Goal: Task Accomplishment & Management: Use online tool/utility

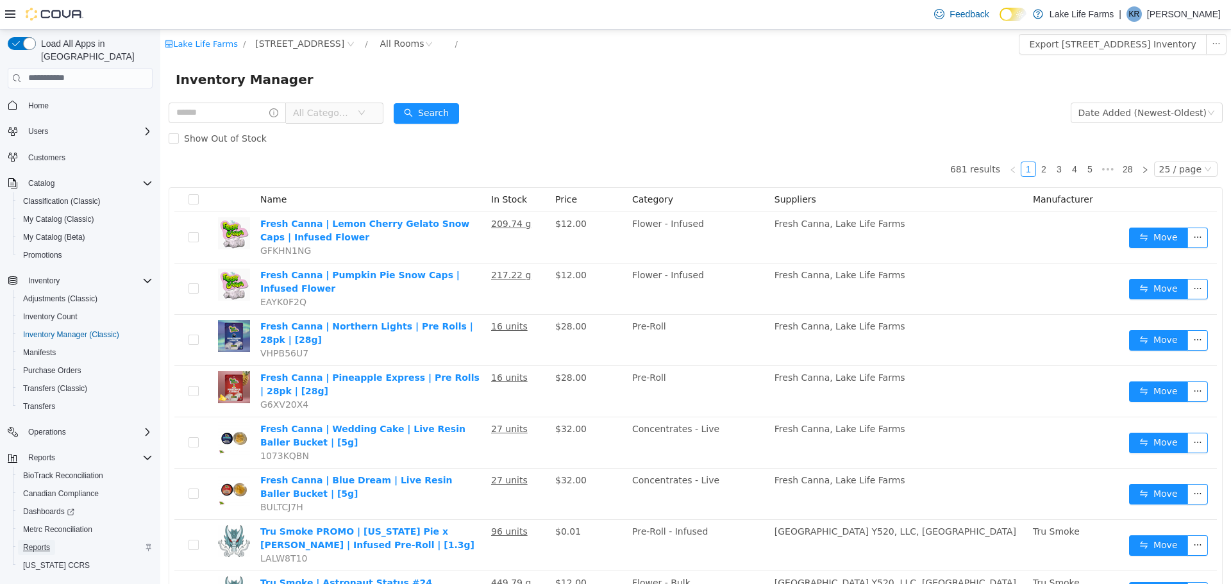
click at [35, 542] on span "Reports" at bounding box center [36, 547] width 27 height 10
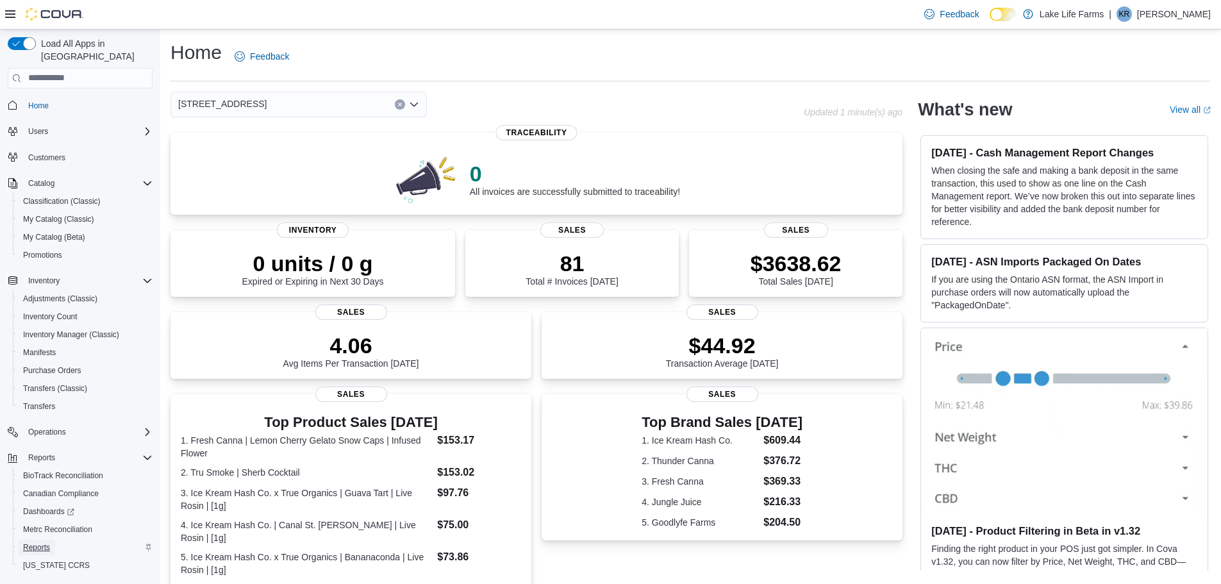
click at [34, 542] on span "Reports" at bounding box center [36, 547] width 27 height 10
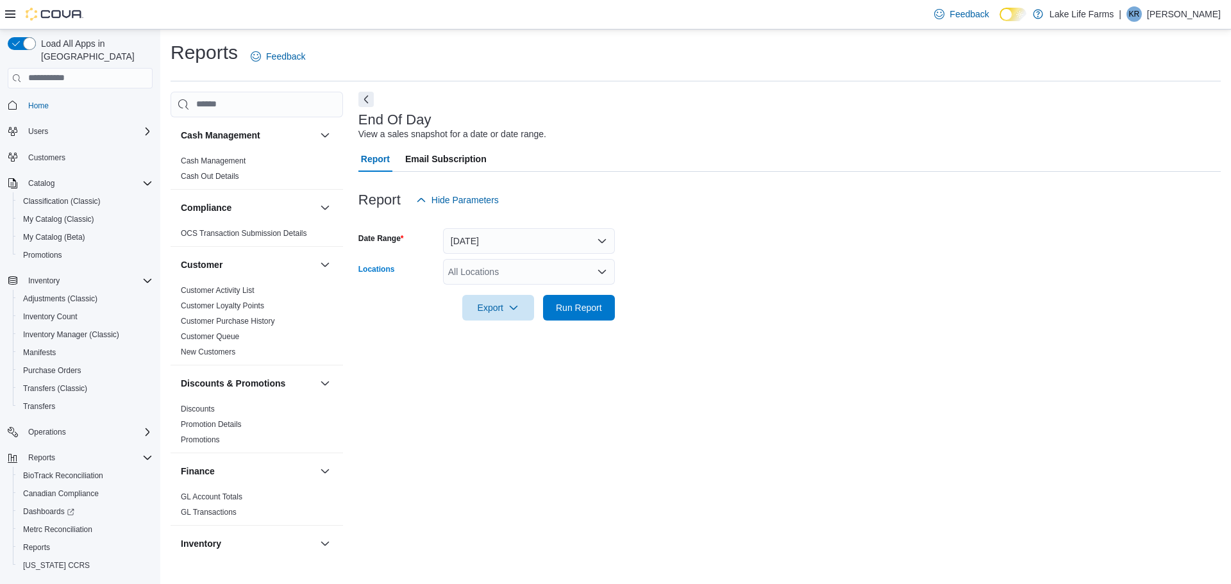
click at [531, 272] on div "All Locations" at bounding box center [529, 272] width 172 height 26
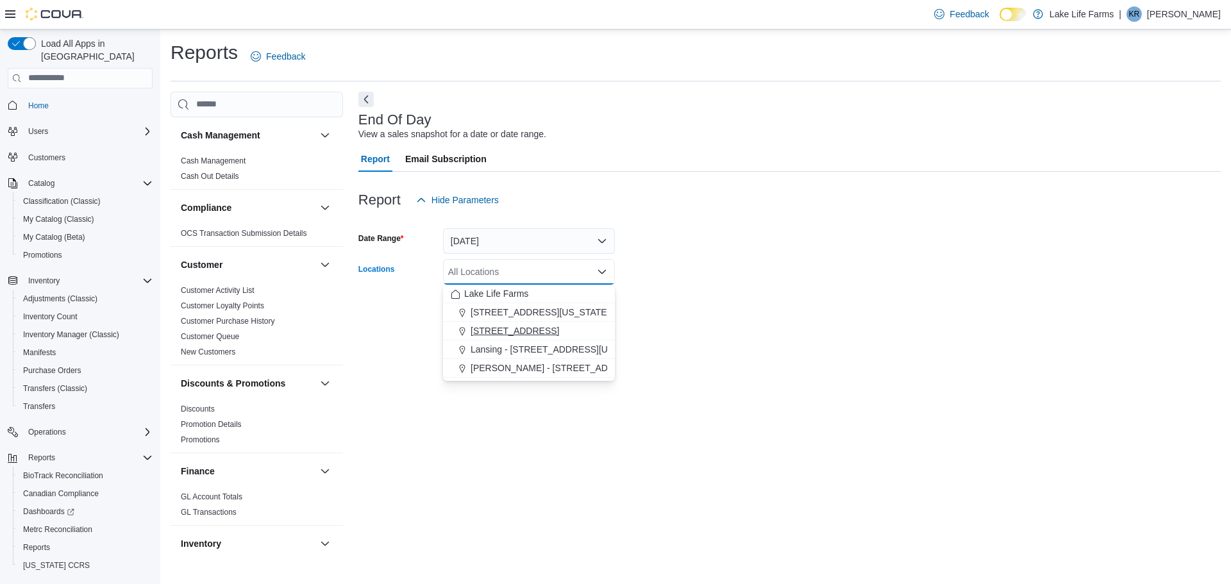
click at [513, 330] on span "[STREET_ADDRESS]" at bounding box center [515, 330] width 88 height 13
click at [730, 247] on form "Date Range [DATE] Locations [STREET_ADDRESS] Selected. [STREET_ADDRESS]. Press …" at bounding box center [789, 267] width 862 height 108
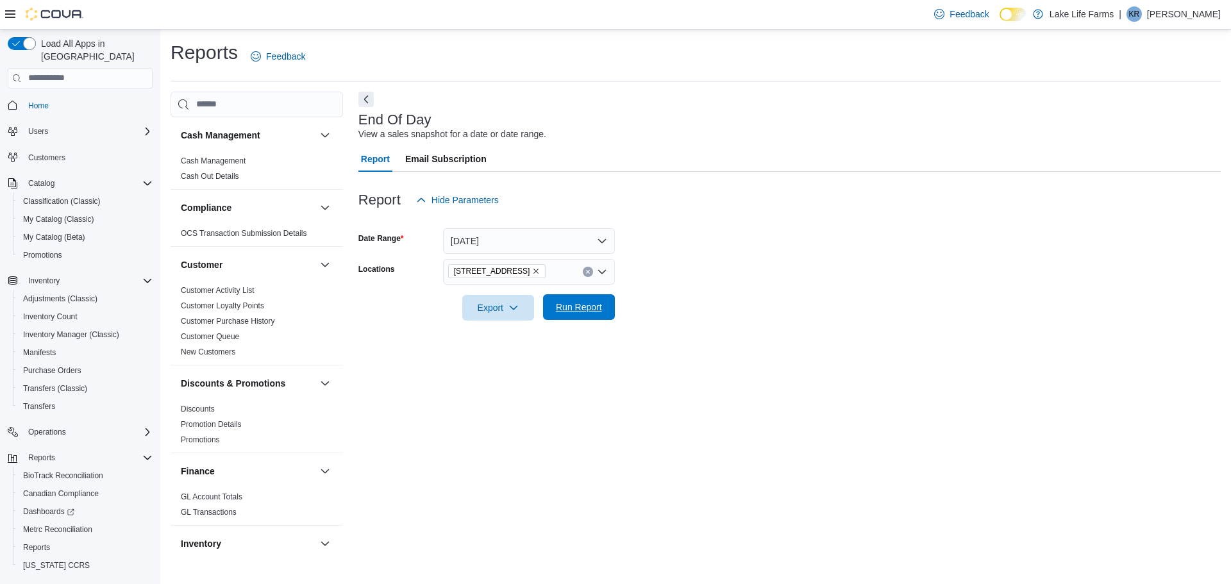
click at [585, 305] on span "Run Report" at bounding box center [579, 307] width 46 height 13
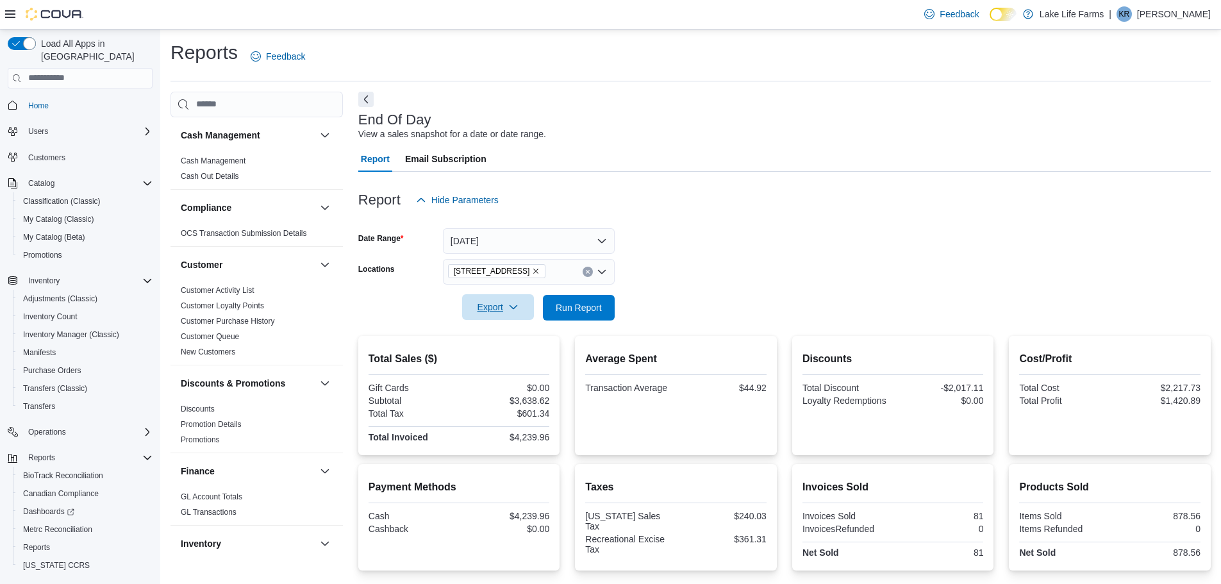
click at [500, 306] on span "Export" at bounding box center [498, 307] width 56 height 26
click at [481, 358] on span "Export to Pdf" at bounding box center [500, 359] width 58 height 10
